Goal: Communication & Community: Share content

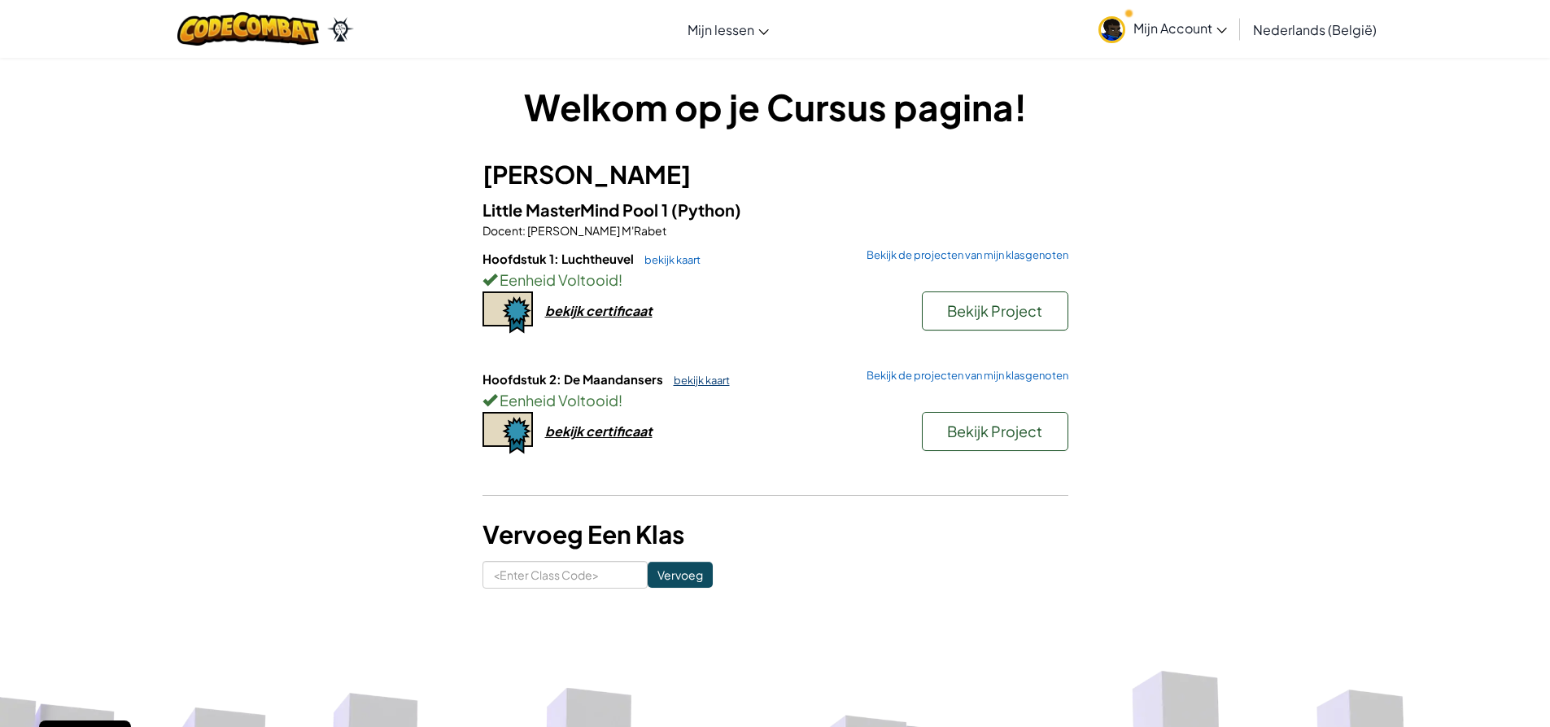
click at [696, 375] on link "bekijk kaart" at bounding box center [698, 379] width 64 height 13
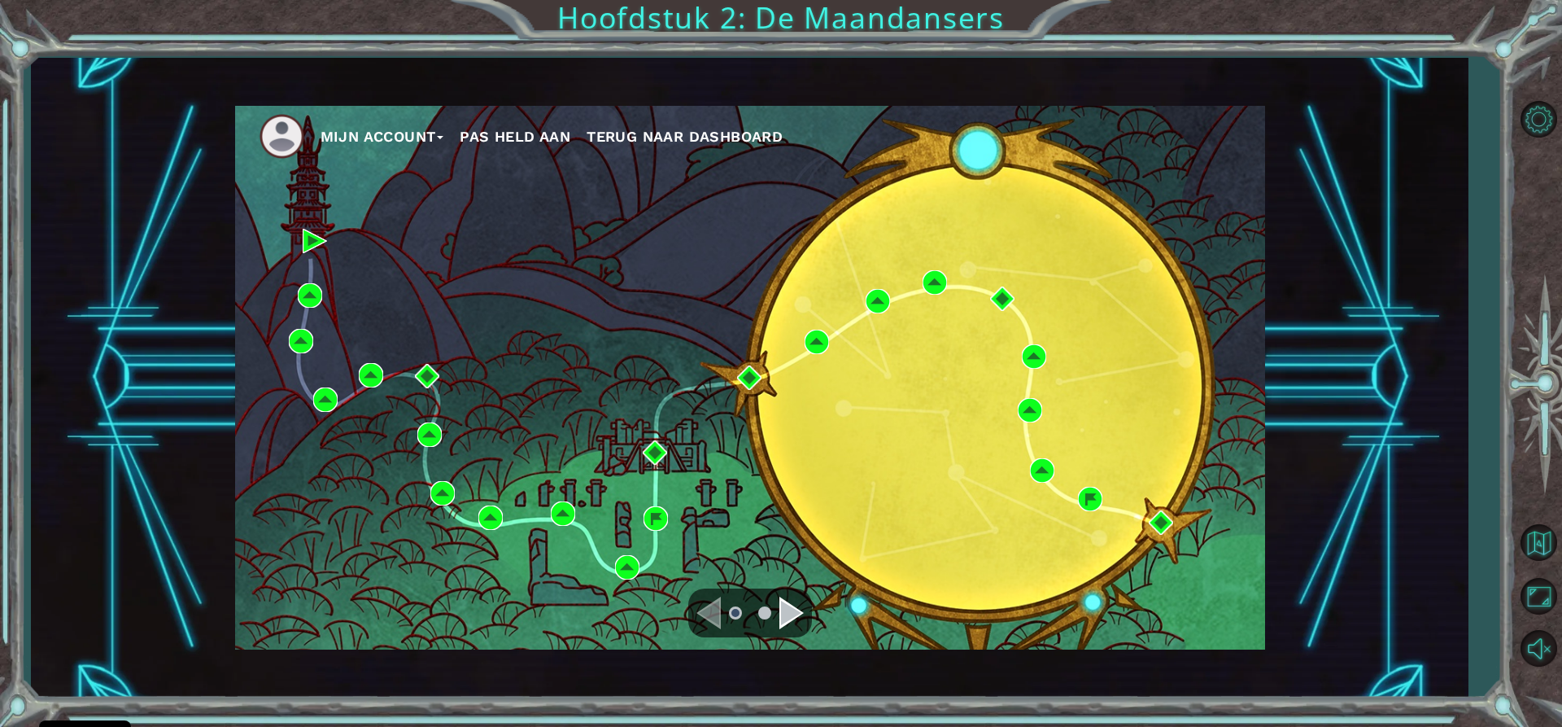
click at [787, 609] on div "Navigate to the next page" at bounding box center [791, 612] width 24 height 33
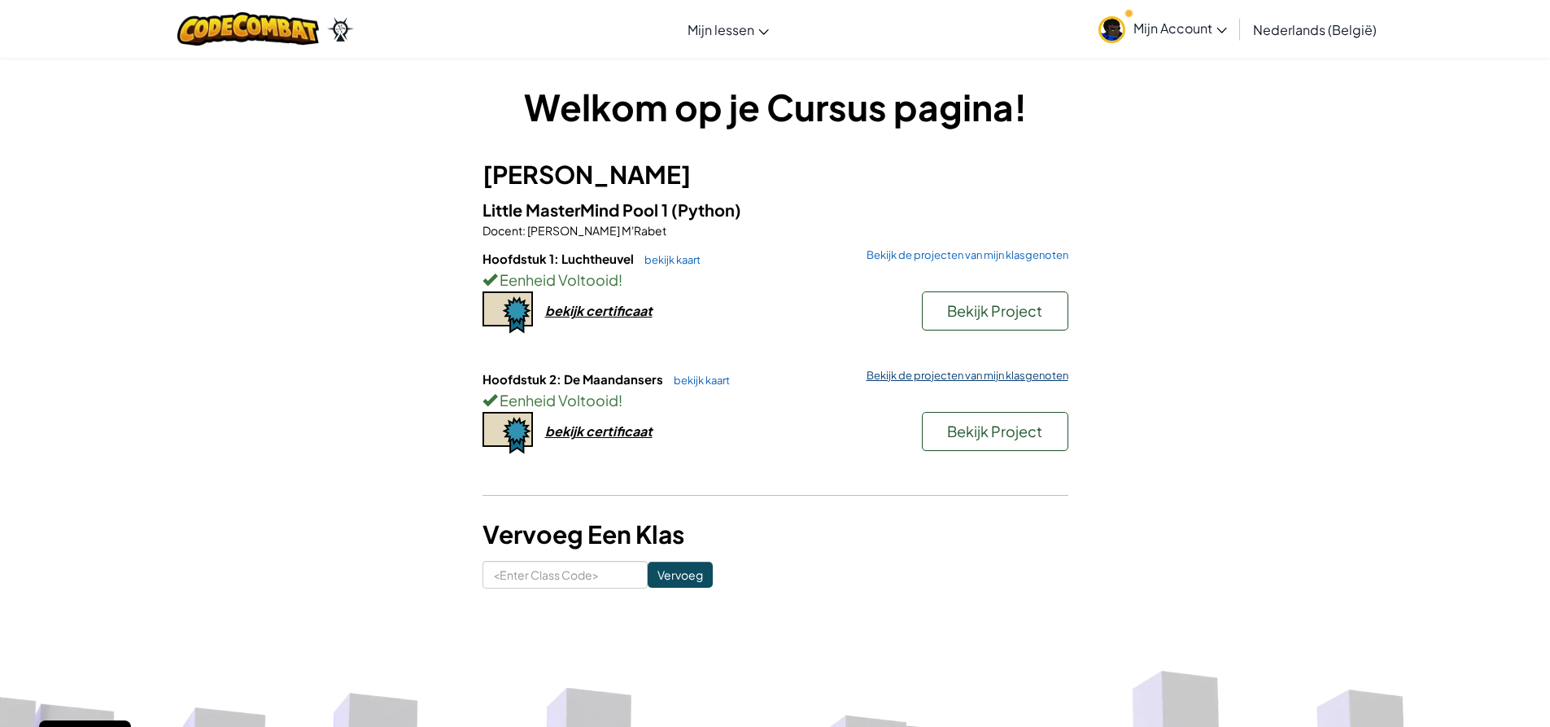
click at [971, 378] on link "Bekijk de projecten van mijn klasgenoten" at bounding box center [963, 375] width 210 height 11
click at [699, 385] on link "bekijk kaart" at bounding box center [698, 379] width 64 height 13
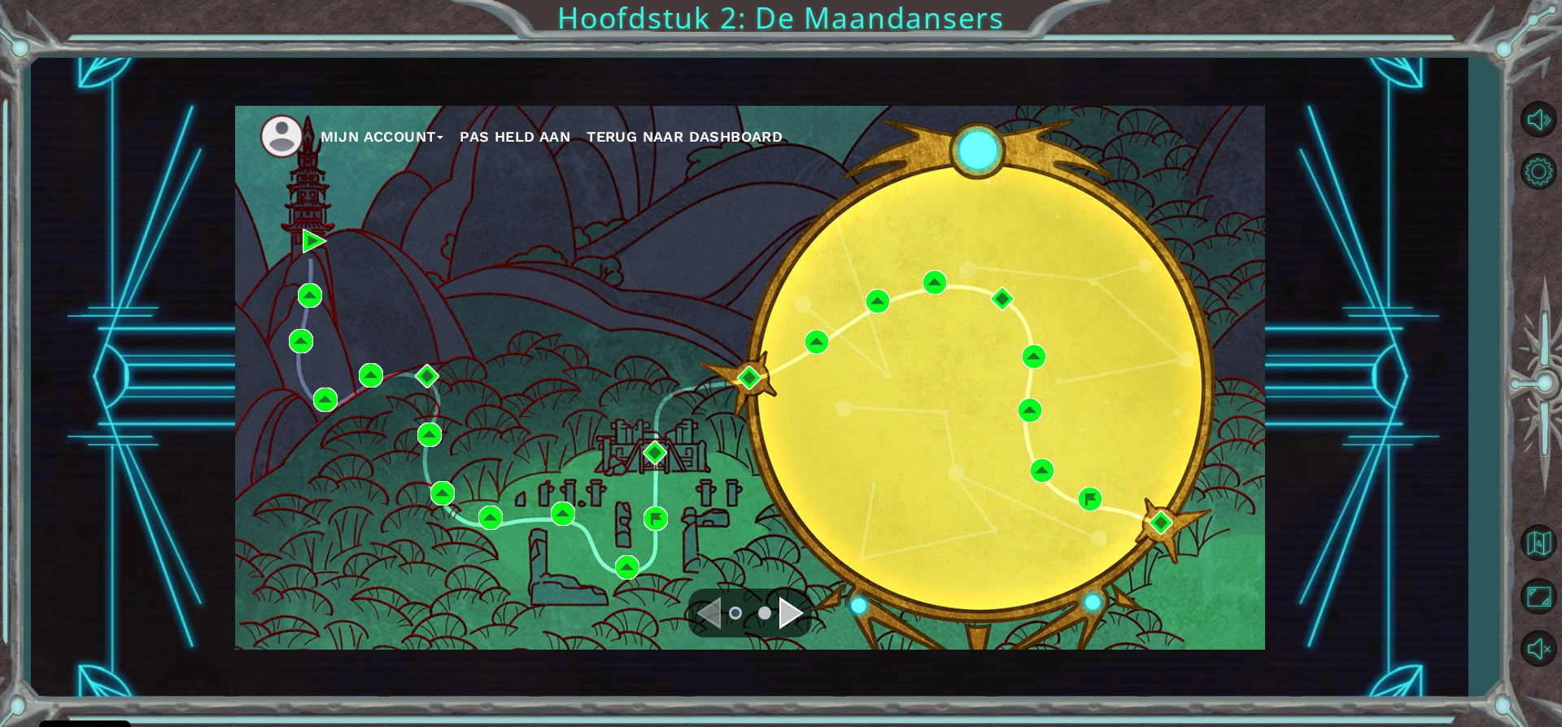
click at [794, 608] on div "Navigate to the next page" at bounding box center [791, 612] width 24 height 33
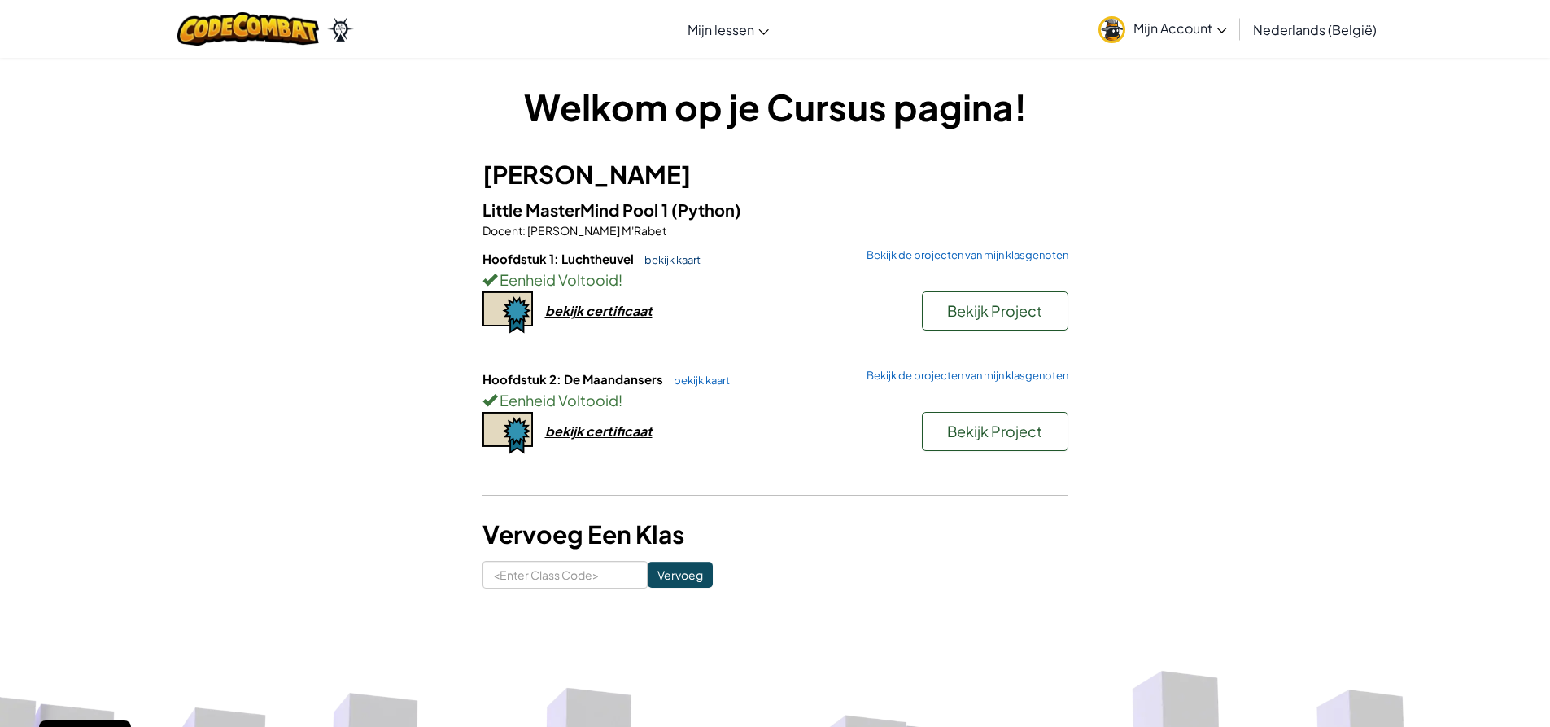
click at [676, 255] on link "bekijk kaart" at bounding box center [668, 259] width 64 height 13
click at [919, 378] on link "Bekijk de projecten van mijn klasgenoten" at bounding box center [963, 375] width 210 height 11
